Goal: Find specific page/section: Find specific page/section

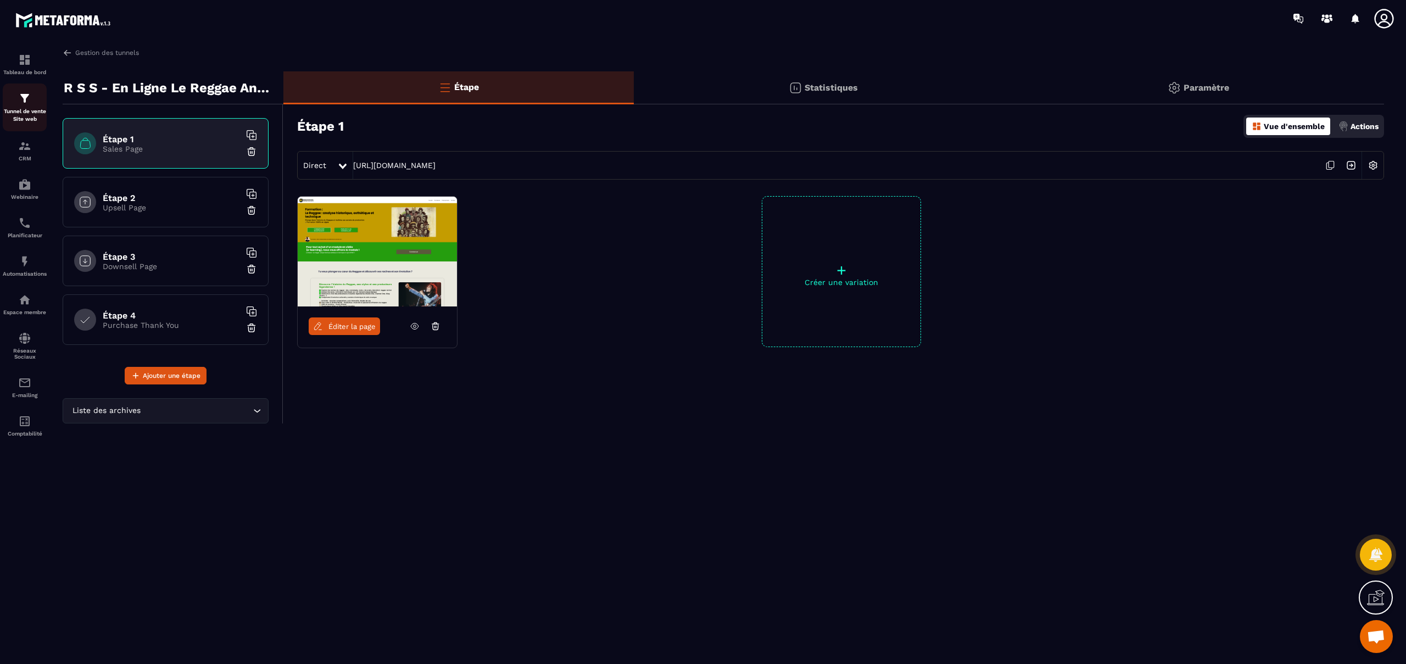
click at [26, 98] on img at bounding box center [24, 98] width 13 height 13
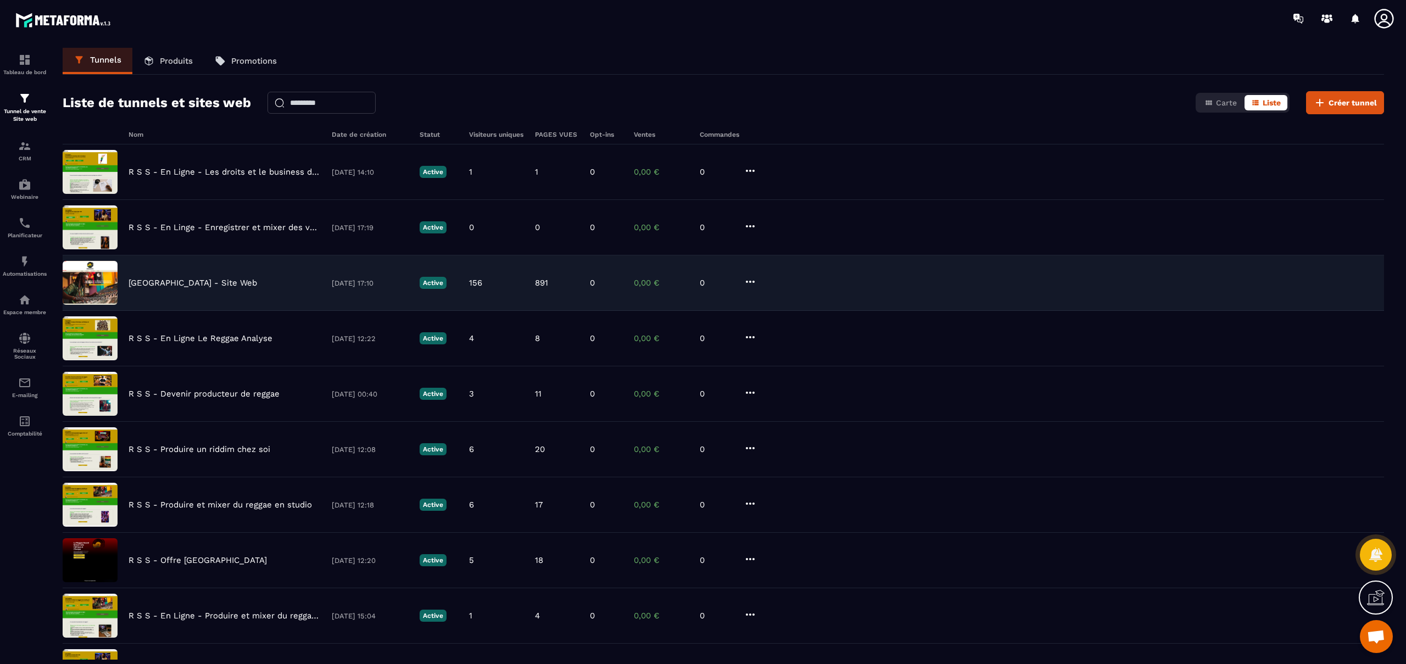
click at [154, 282] on p "[GEOGRAPHIC_DATA] - Site Web" at bounding box center [193, 283] width 129 height 10
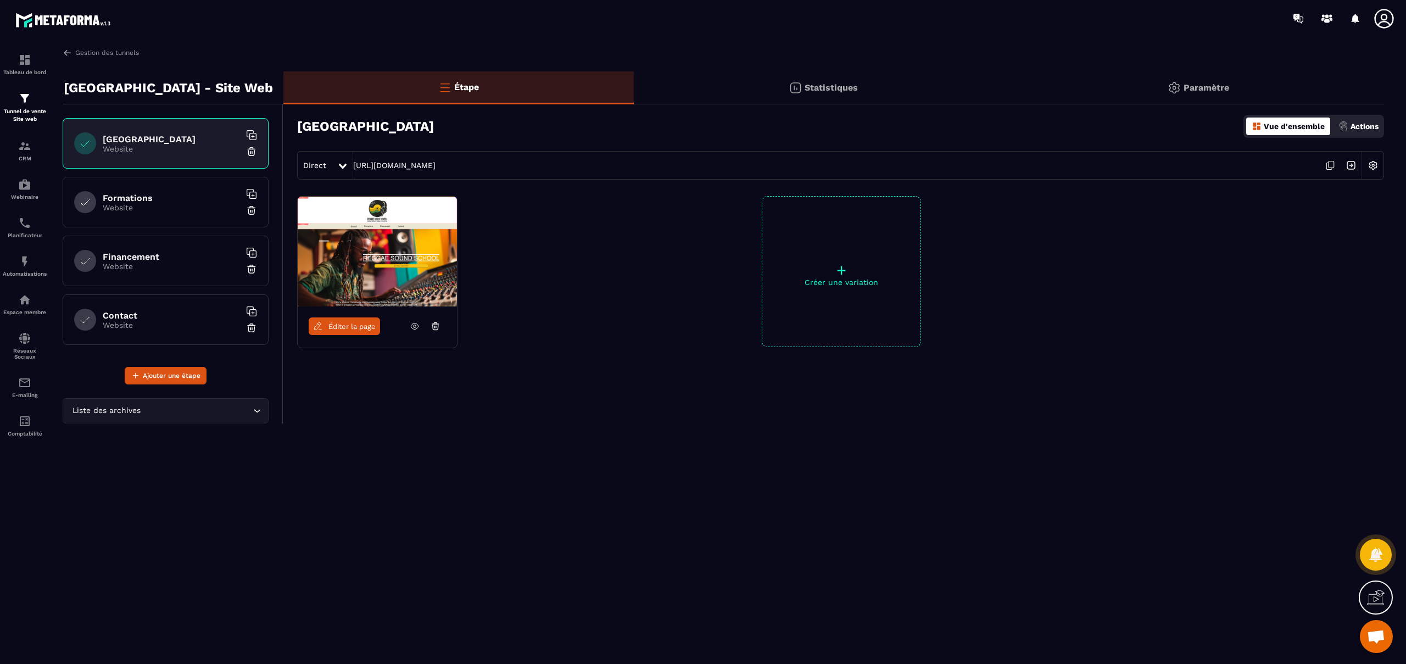
click at [367, 328] on span "Éditer la page" at bounding box center [351, 326] width 47 height 8
